Goal: Information Seeking & Learning: Learn about a topic

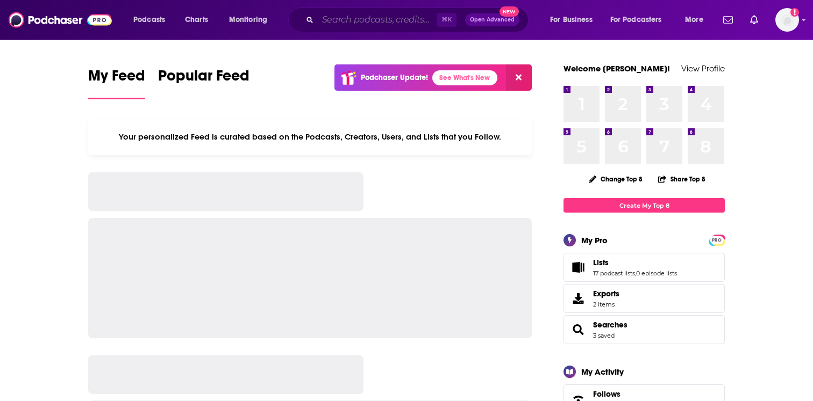
click at [339, 21] on input "Search podcasts, credits, & more..." at bounding box center [377, 19] width 119 height 17
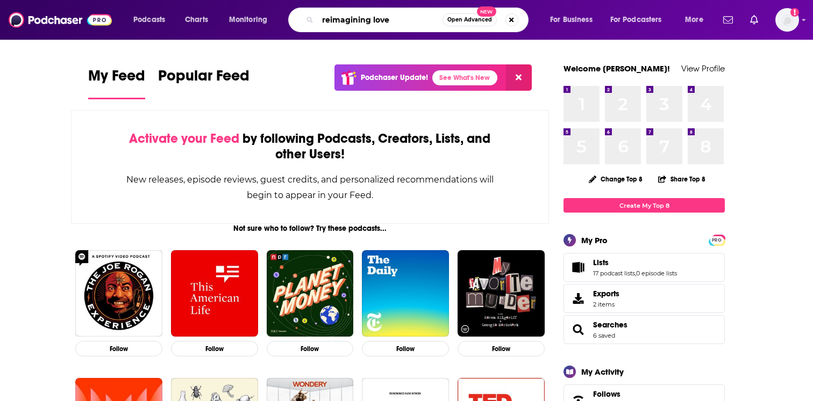
type input "reimagining love"
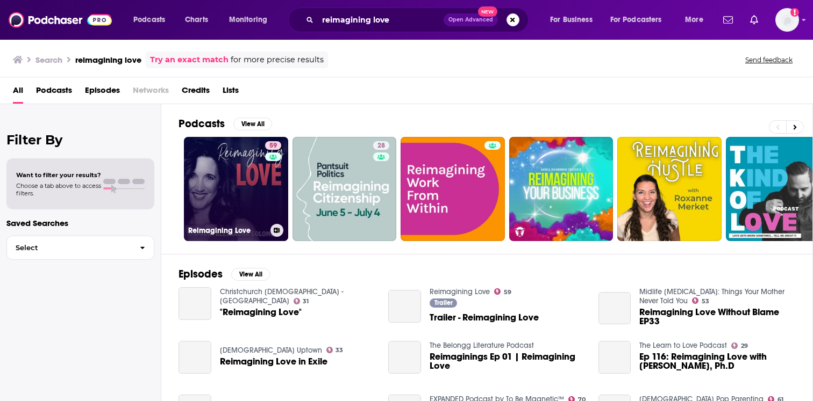
click at [247, 207] on link "59 Reimagining Love" at bounding box center [236, 189] width 104 height 104
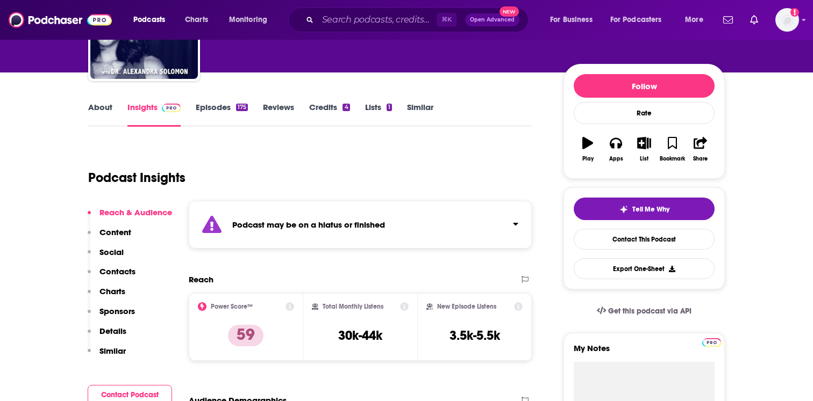
scroll to position [110, 0]
